Goal: Find specific page/section: Find specific page/section

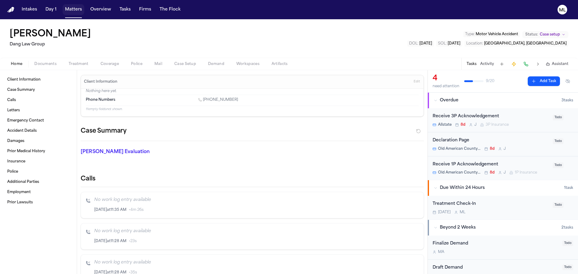
click at [79, 6] on button "Matters" at bounding box center [74, 9] width 22 height 11
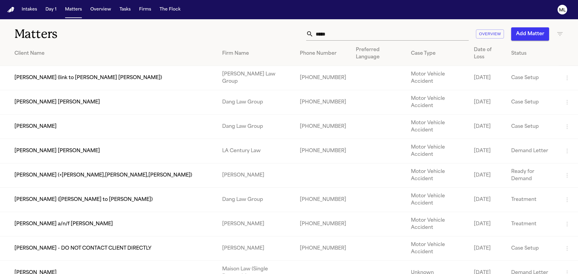
click at [280, 34] on div "***** Overview Add Matter" at bounding box center [368, 33] width 389 height 13
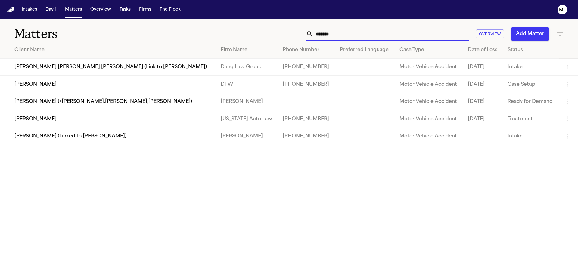
type input "*******"
click at [103, 89] on td "[PERSON_NAME]" at bounding box center [108, 84] width 216 height 17
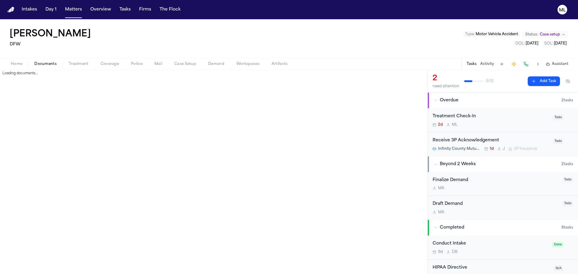
click at [49, 65] on span "Documents" at bounding box center [45, 64] width 22 height 5
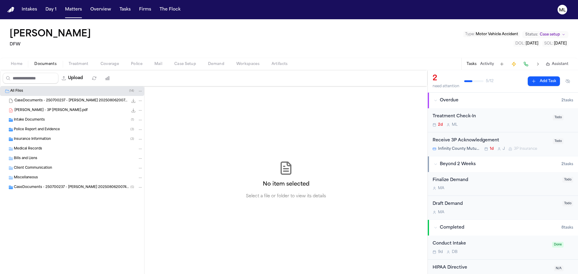
click at [36, 118] on span "Intake Documents" at bounding box center [29, 120] width 31 height 5
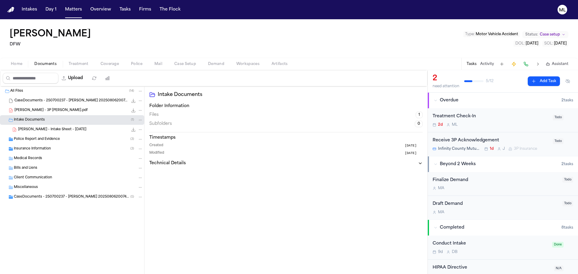
click at [43, 128] on span "[PERSON_NAME] - Intake Sheet - [DATE]" at bounding box center [52, 129] width 68 height 5
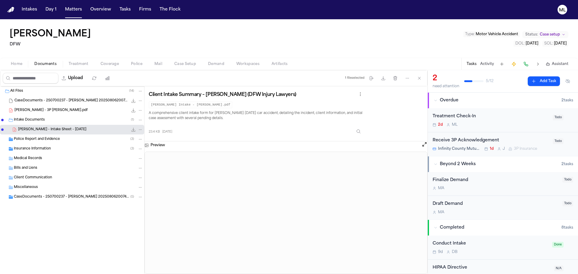
click at [20, 63] on span "Home" at bounding box center [16, 64] width 11 height 5
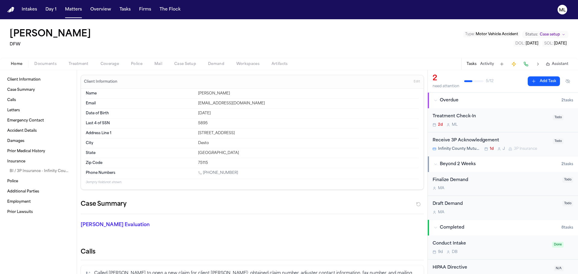
click at [48, 65] on span "Documents" at bounding box center [45, 64] width 22 height 5
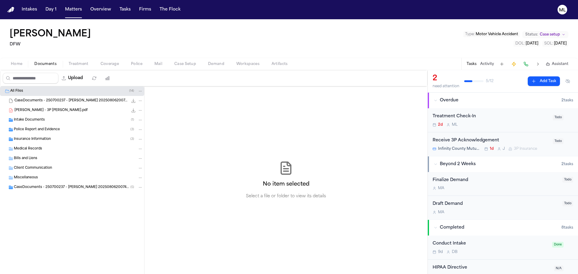
click at [39, 118] on span "Intake Documents" at bounding box center [29, 120] width 31 height 5
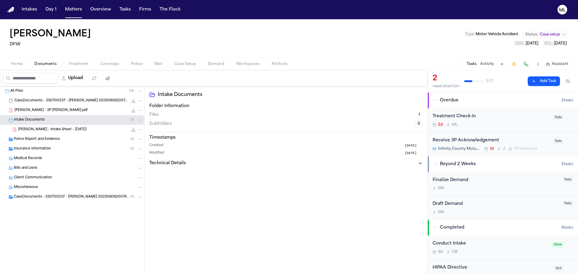
click at [42, 130] on span "[PERSON_NAME] - Intake Sheet - [DATE]" at bounding box center [52, 129] width 68 height 5
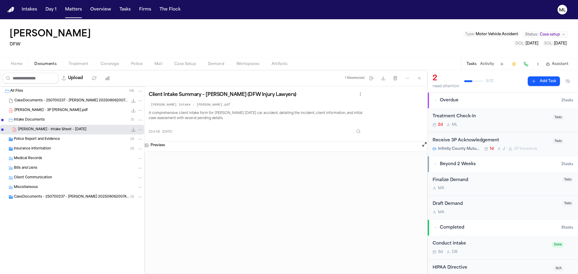
click at [515, 121] on div "Treatment Check-In 2d M L" at bounding box center [491, 120] width 116 height 14
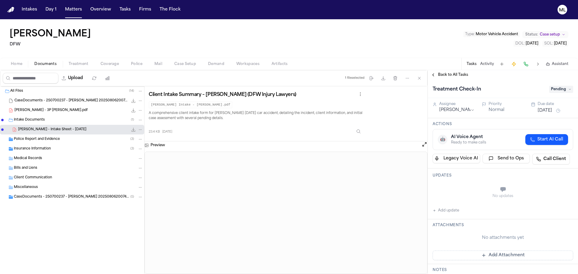
click at [455, 213] on button "Add update" at bounding box center [446, 210] width 26 height 7
click at [456, 190] on textarea "Add your update" at bounding box center [506, 190] width 129 height 12
type textarea "**********"
click at [552, 112] on button "[DATE]" at bounding box center [545, 111] width 14 height 6
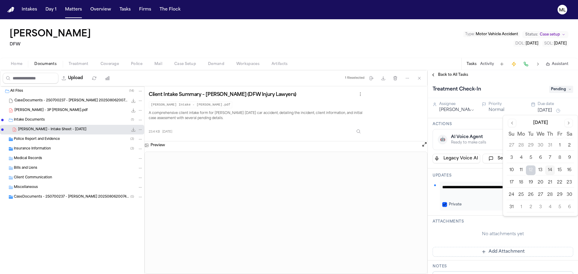
click at [558, 170] on button "15" at bounding box center [560, 171] width 10 height 10
click at [448, 76] on span "Back to All Tasks" at bounding box center [453, 75] width 30 height 5
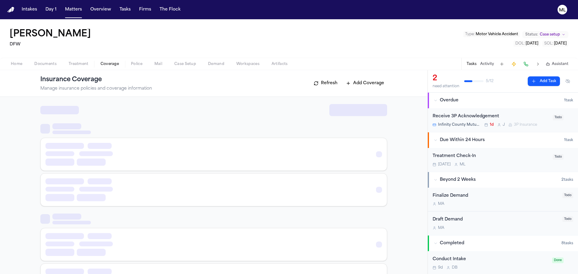
click at [106, 64] on span "Coverage" at bounding box center [110, 64] width 18 height 5
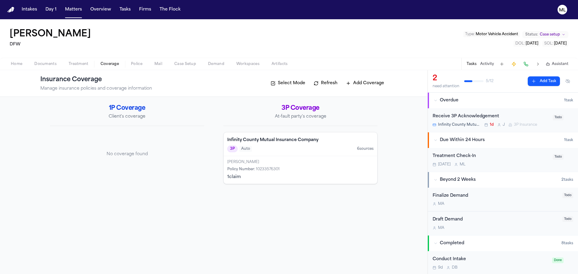
click at [272, 147] on div "3P Auto 6 source s" at bounding box center [300, 149] width 146 height 7
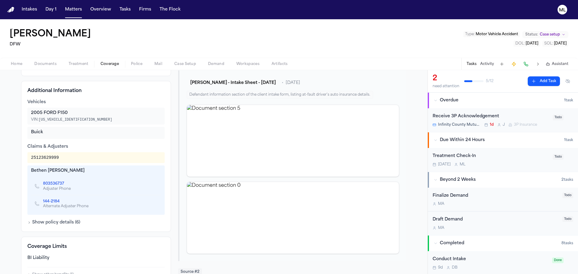
click at [45, 62] on span "Documents" at bounding box center [45, 64] width 22 height 5
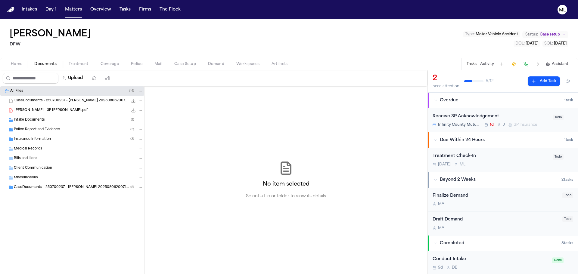
click at [39, 120] on span "Intake Documents" at bounding box center [29, 120] width 31 height 5
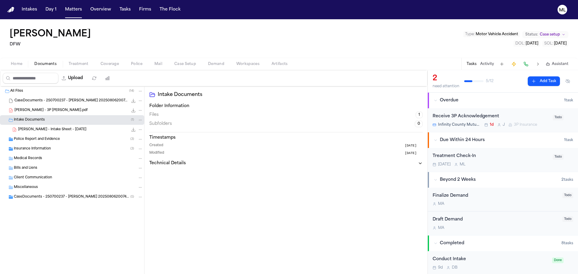
click at [47, 132] on div "[PERSON_NAME] - Intake Sheet - [DATE] 23.4 KB • PDF" at bounding box center [80, 130] width 125 height 6
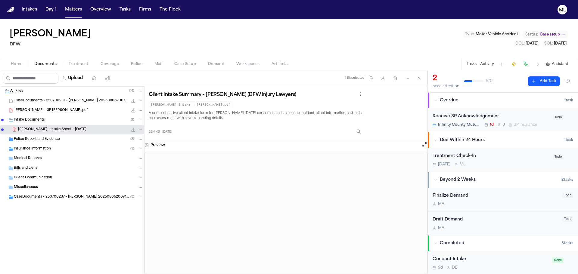
click at [64, 149] on div "Insurance Information ( 3 )" at bounding box center [78, 148] width 129 height 5
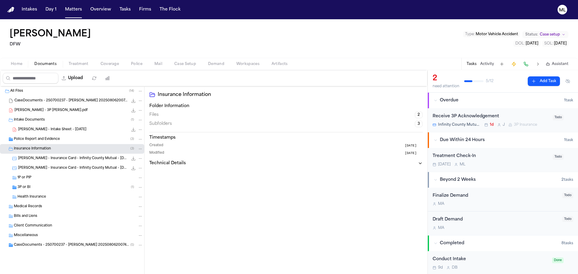
click at [51, 188] on div "3P or BI ( 1 )" at bounding box center [80, 187] width 126 height 5
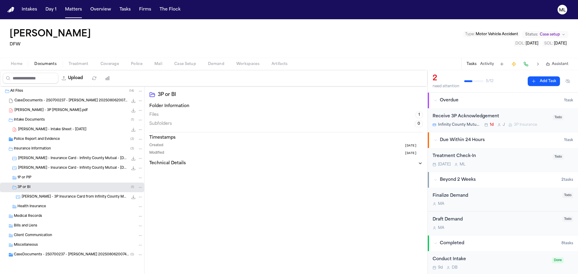
click at [78, 200] on span "[PERSON_NAME] - 3P Insurance Card from Infinity County Mutual Insurance Company…" at bounding box center [75, 197] width 106 height 5
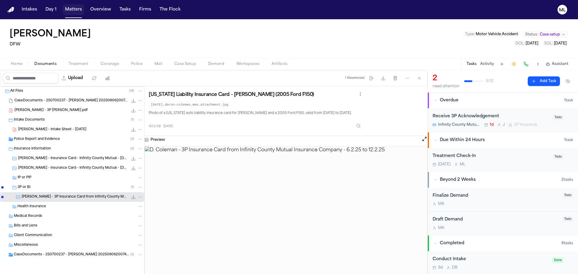
click at [69, 11] on button "Matters" at bounding box center [74, 9] width 22 height 11
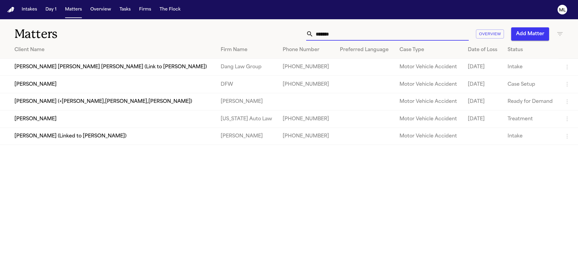
drag, startPoint x: 350, startPoint y: 36, endPoint x: 280, endPoint y: 31, distance: 71.0
click at [278, 38] on div "******* Overview Add Matter" at bounding box center [368, 33] width 389 height 13
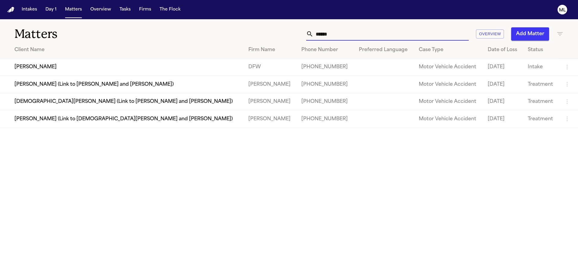
type input "******"
click at [135, 65] on td "[PERSON_NAME]" at bounding box center [122, 67] width 244 height 17
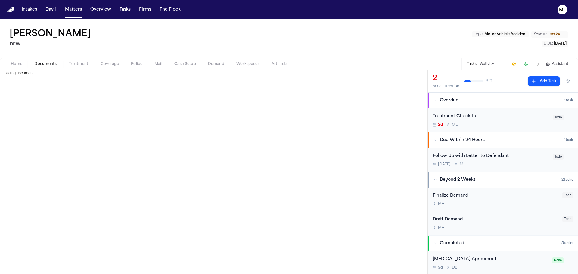
click at [51, 65] on span "Documents" at bounding box center [45, 64] width 22 height 5
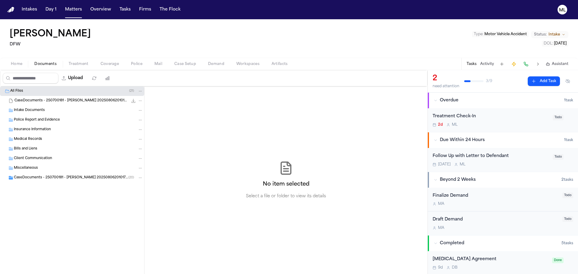
click at [40, 111] on span "Intake Documents" at bounding box center [29, 110] width 31 height 5
